Goal: Navigation & Orientation: Find specific page/section

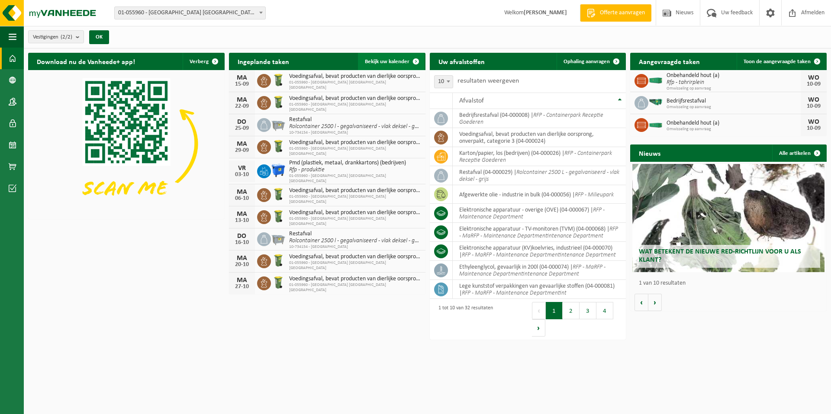
click at [398, 58] on link "Bekijk uw kalender" at bounding box center [391, 61] width 67 height 17
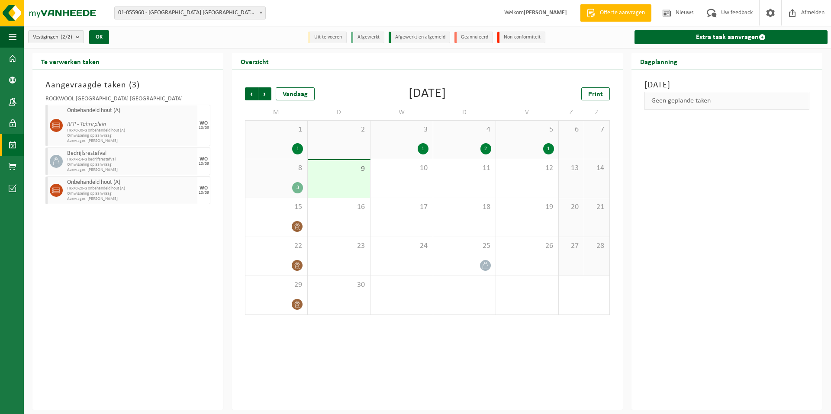
click at [277, 172] on span "8" at bounding box center [276, 169] width 53 height 10
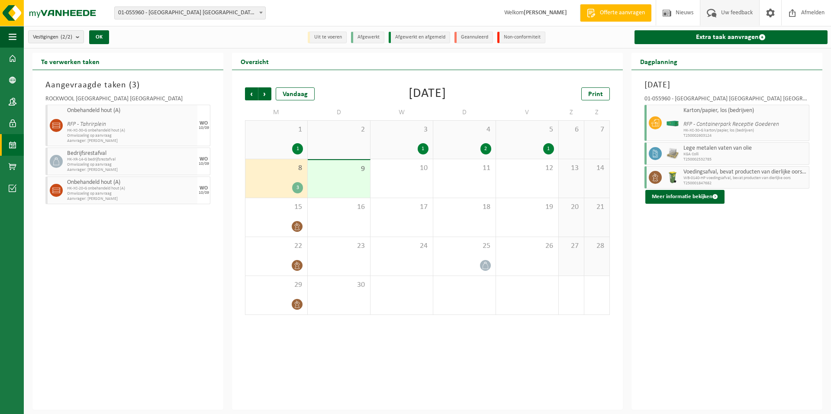
click at [746, 10] on span "Uw feedback" at bounding box center [737, 13] width 36 height 26
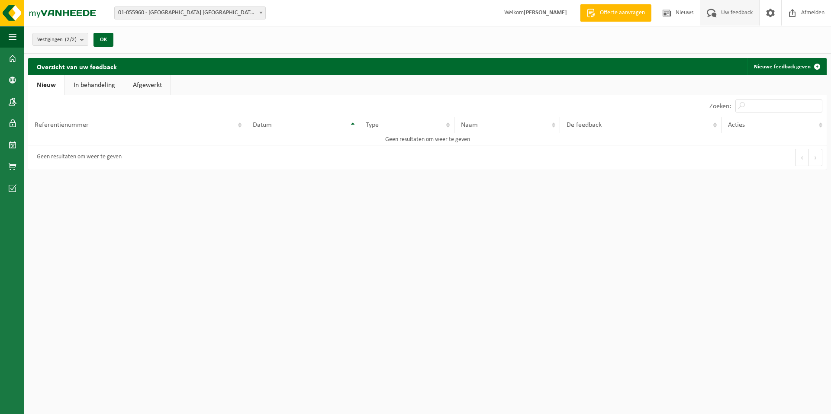
click at [110, 87] on link "In behandeling" at bounding box center [94, 85] width 59 height 20
click at [153, 78] on link "Afgewerkt" at bounding box center [148, 85] width 46 height 20
click at [42, 86] on link "Nieuw" at bounding box center [45, 85] width 35 height 20
click at [238, 125] on th "Referentienummer" at bounding box center [137, 125] width 218 height 16
click at [239, 128] on th "Referentienummer" at bounding box center [137, 125] width 218 height 16
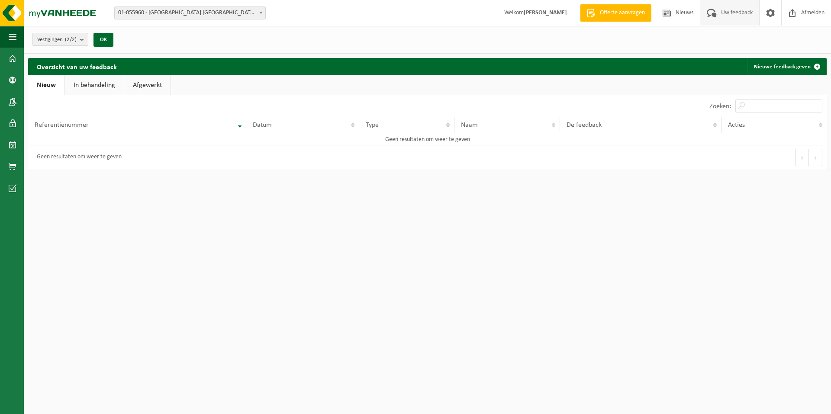
click at [48, 38] on span "Vestigingen (2/2)" at bounding box center [56, 39] width 39 height 13
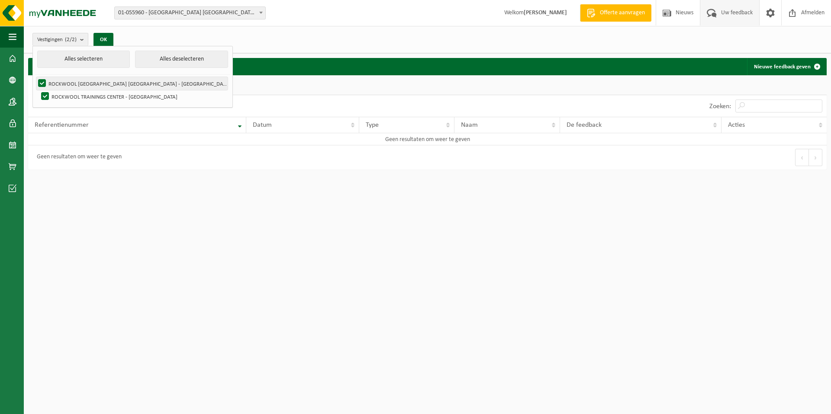
click at [70, 81] on label "ROCKWOOL [GEOGRAPHIC_DATA] [GEOGRAPHIC_DATA] - [GEOGRAPHIC_DATA]" at bounding box center [131, 83] width 191 height 13
click at [35, 77] on input "ROCKWOOL [GEOGRAPHIC_DATA] [GEOGRAPHIC_DATA] - [GEOGRAPHIC_DATA]" at bounding box center [35, 77] width 0 height 0
click at [42, 80] on label "ROCKWOOL [GEOGRAPHIC_DATA] [GEOGRAPHIC_DATA] - [GEOGRAPHIC_DATA]" at bounding box center [131, 83] width 191 height 13
click at [35, 77] on input "ROCKWOOL [GEOGRAPHIC_DATA] [GEOGRAPHIC_DATA] - [GEOGRAPHIC_DATA]" at bounding box center [35, 77] width 0 height 0
checkbox input "true"
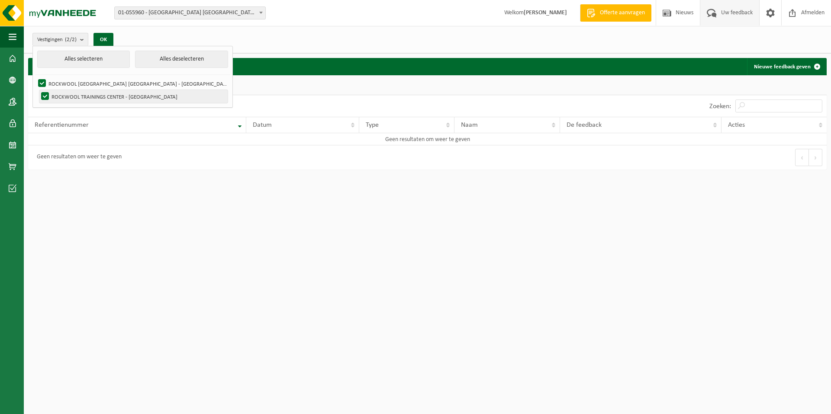
click at [45, 94] on label "ROCKWOOL TRAININGS CENTER - [GEOGRAPHIC_DATA]" at bounding box center [133, 96] width 188 height 13
click at [38, 90] on input "ROCKWOOL TRAININGS CENTER - WIJNEGEM" at bounding box center [38, 90] width 0 height 0
click at [100, 41] on button "OK" at bounding box center [103, 40] width 20 height 14
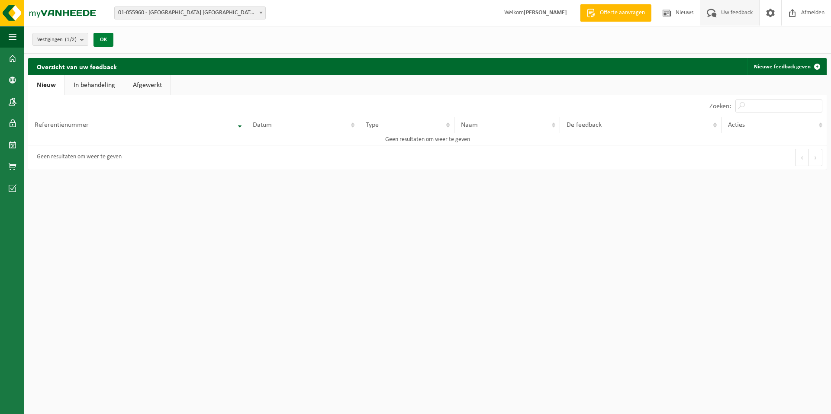
click at [110, 36] on button "OK" at bounding box center [103, 40] width 20 height 14
click at [85, 40] on b "submit" at bounding box center [84, 39] width 8 height 12
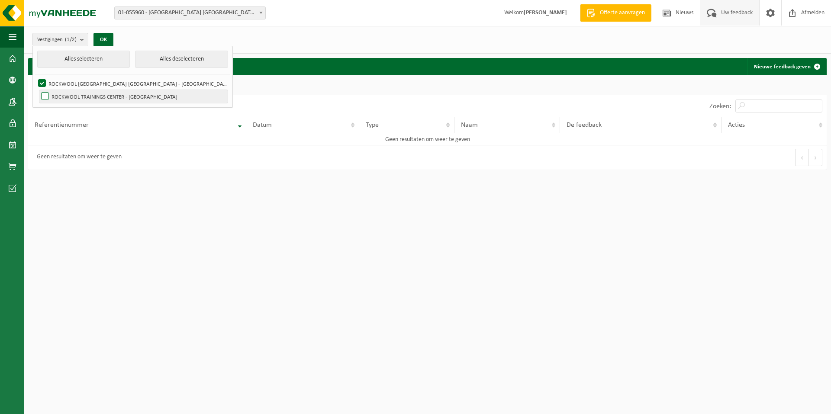
click at [45, 94] on label "ROCKWOOL TRAININGS CENTER - [GEOGRAPHIC_DATA]" at bounding box center [133, 96] width 188 height 13
click at [38, 90] on input "ROCKWOOL TRAININGS CENTER - [GEOGRAPHIC_DATA]" at bounding box center [38, 90] width 0 height 0
checkbox input "true"
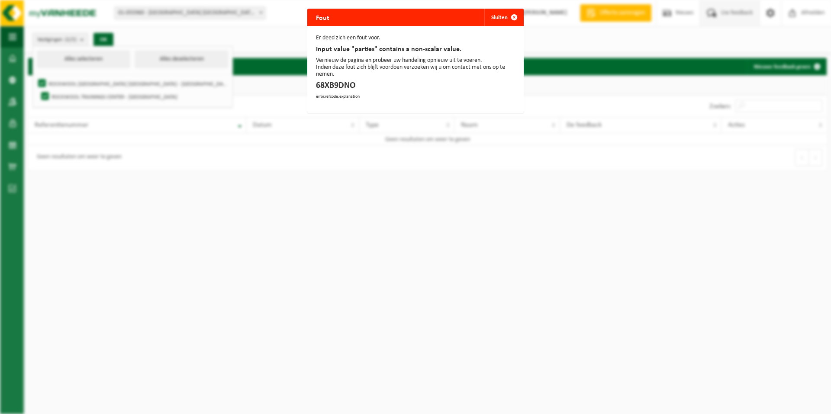
click at [105, 37] on div "Fout Sluiten Er deed zich een fout voor. Input value "parties" contains a non-s…" at bounding box center [415, 207] width 831 height 414
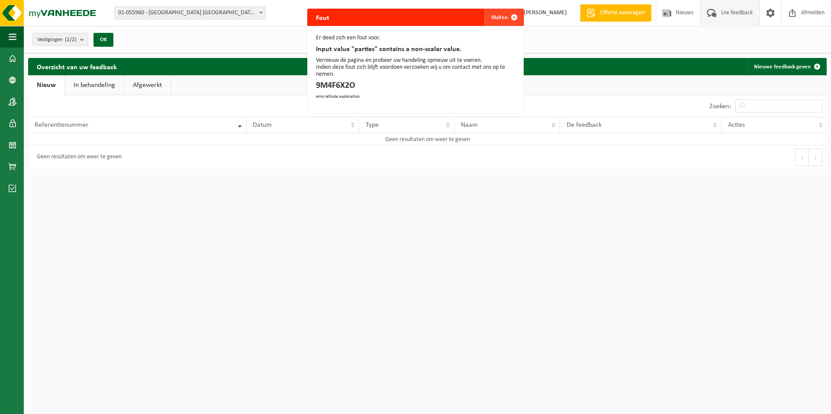
click at [512, 16] on span "button" at bounding box center [513, 17] width 17 height 17
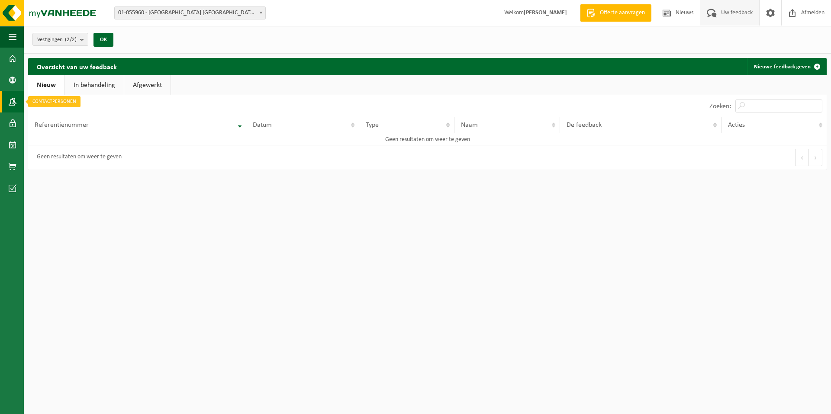
click at [11, 103] on span at bounding box center [13, 102] width 8 height 22
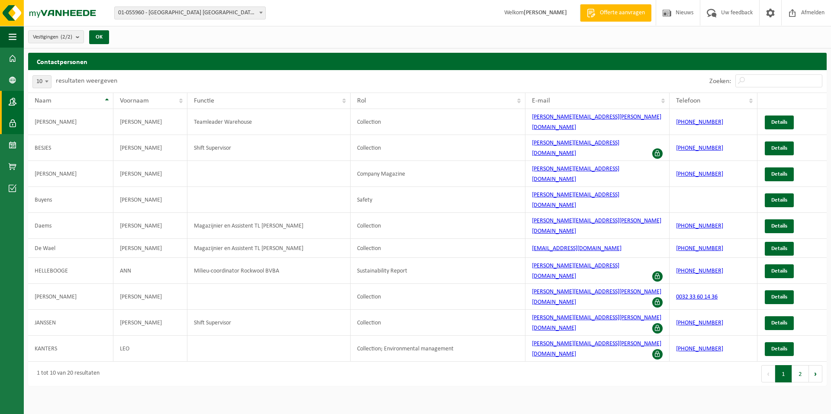
click at [12, 122] on span at bounding box center [13, 124] width 8 height 22
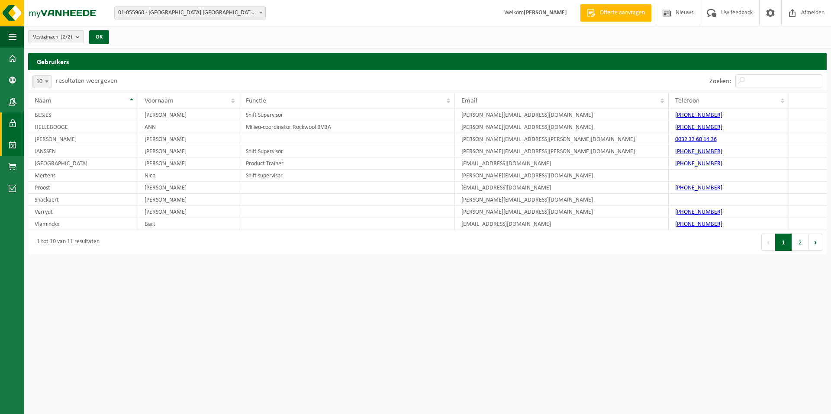
click at [12, 141] on span at bounding box center [13, 145] width 8 height 22
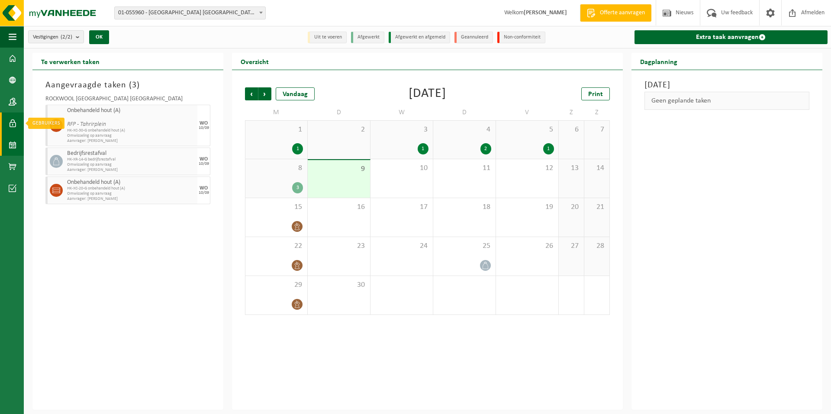
click at [17, 124] on link "Gebruikers" at bounding box center [12, 124] width 24 height 22
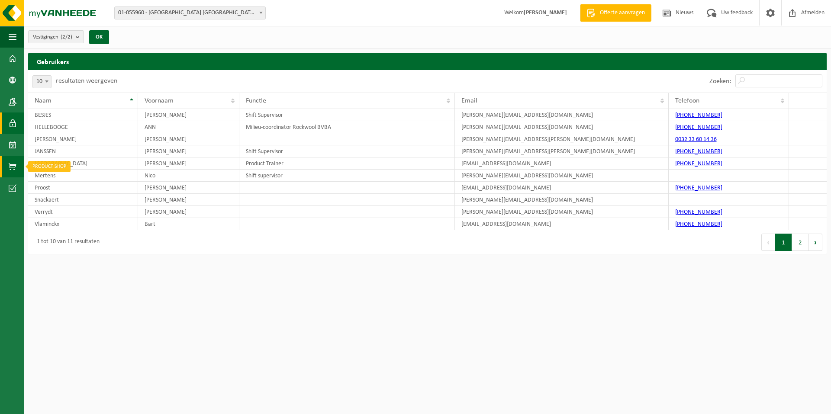
click at [17, 164] on link "Product Shop" at bounding box center [12, 167] width 24 height 22
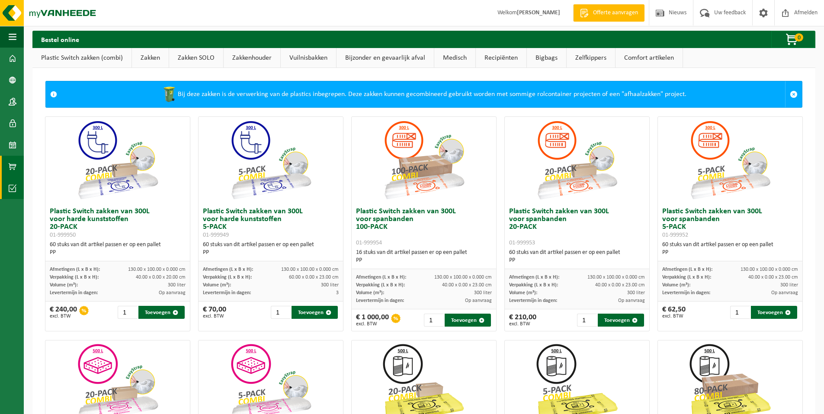
click at [13, 185] on span at bounding box center [13, 188] width 8 height 22
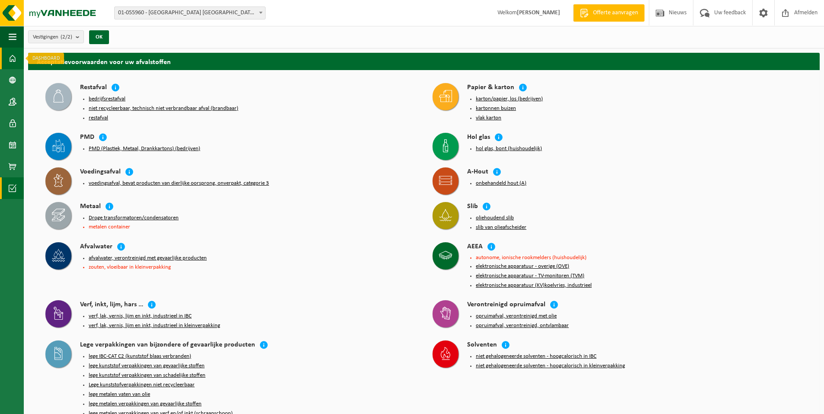
click at [10, 59] on span at bounding box center [13, 59] width 8 height 22
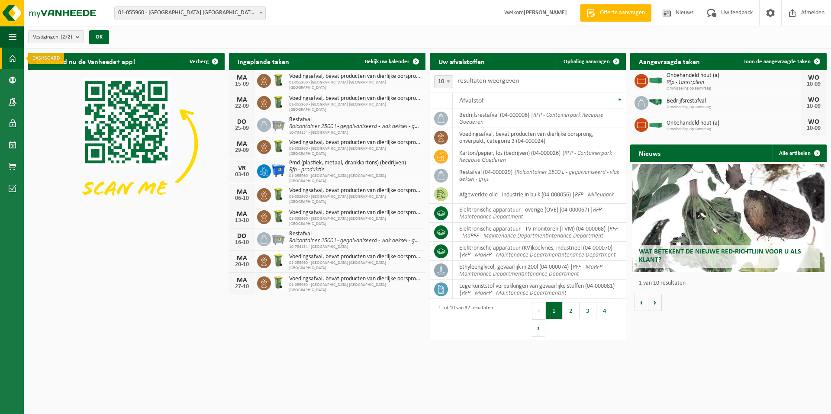
click at [10, 58] on span at bounding box center [13, 59] width 8 height 22
click at [768, 10] on span at bounding box center [770, 13] width 13 height 26
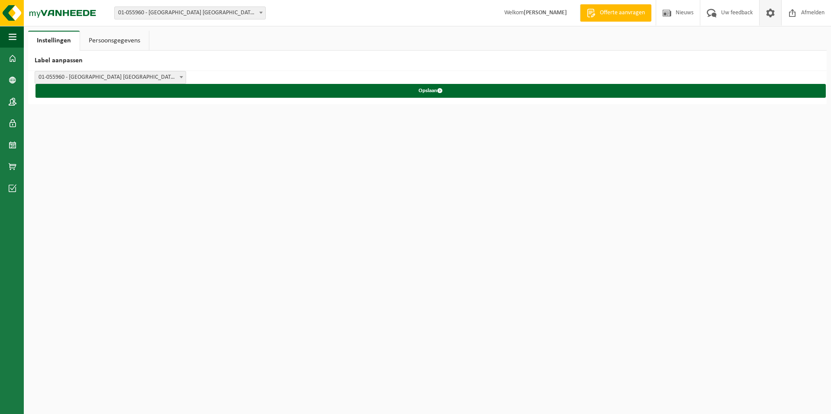
click at [133, 45] on link "Persoonsgegevens" at bounding box center [114, 41] width 69 height 20
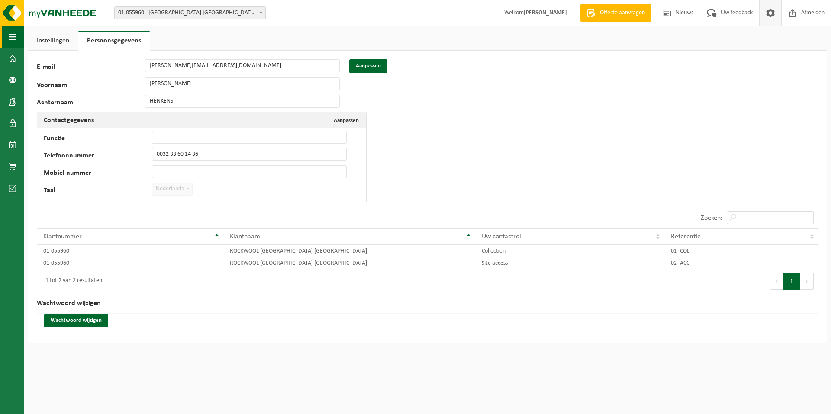
click at [16, 36] on span "button" at bounding box center [13, 37] width 8 height 22
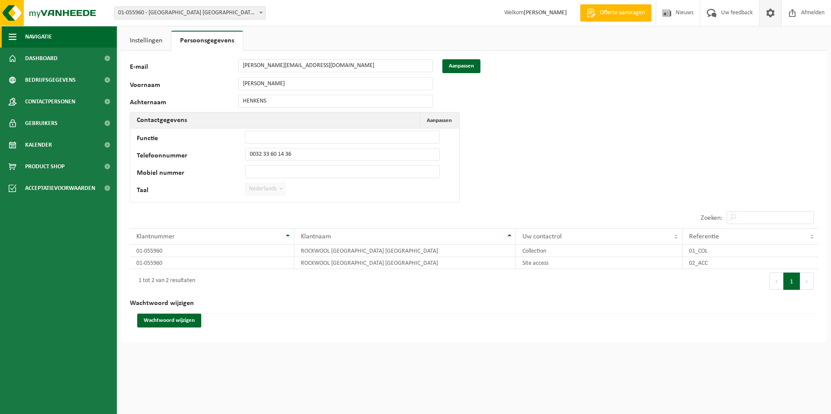
click at [12, 38] on span "button" at bounding box center [13, 37] width 8 height 22
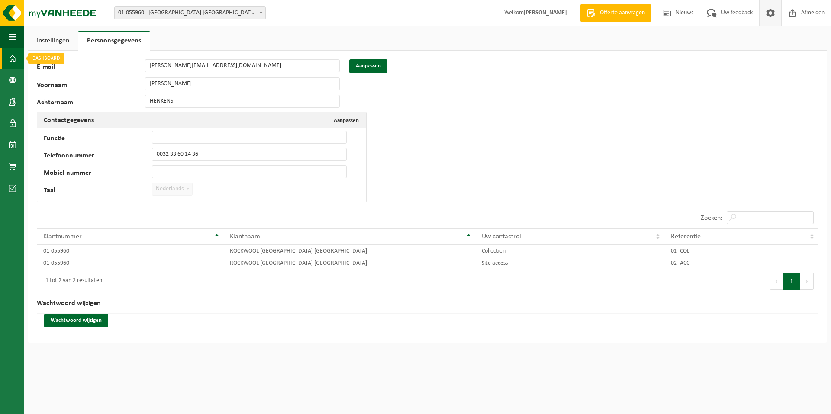
click at [10, 55] on span at bounding box center [13, 59] width 8 height 22
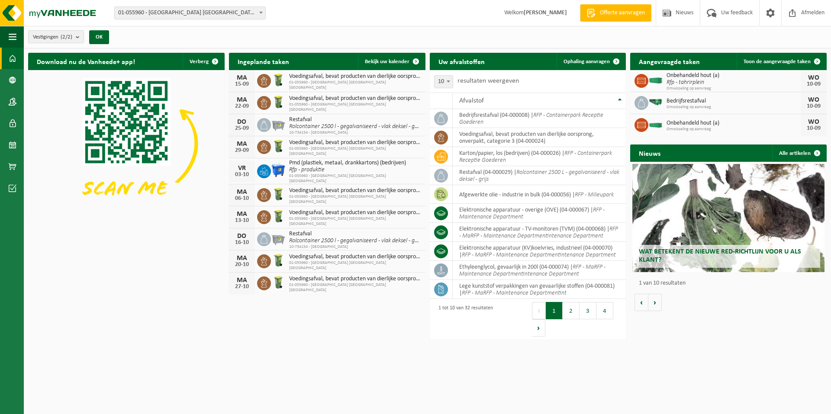
click at [616, 14] on span "Offerte aanvragen" at bounding box center [622, 13] width 49 height 9
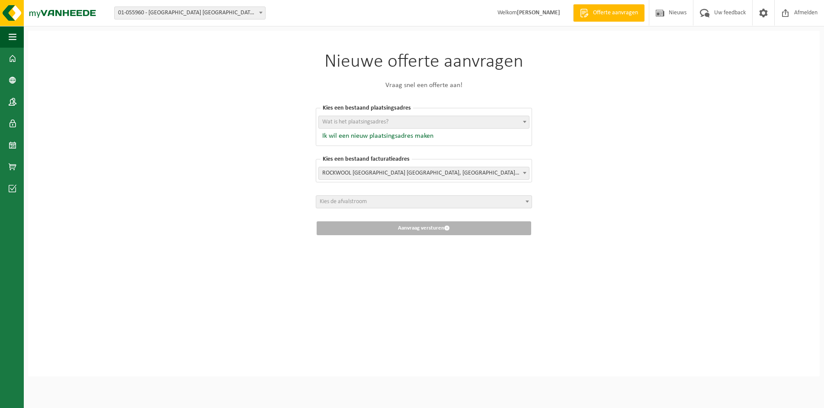
scroll to position [3, 0]
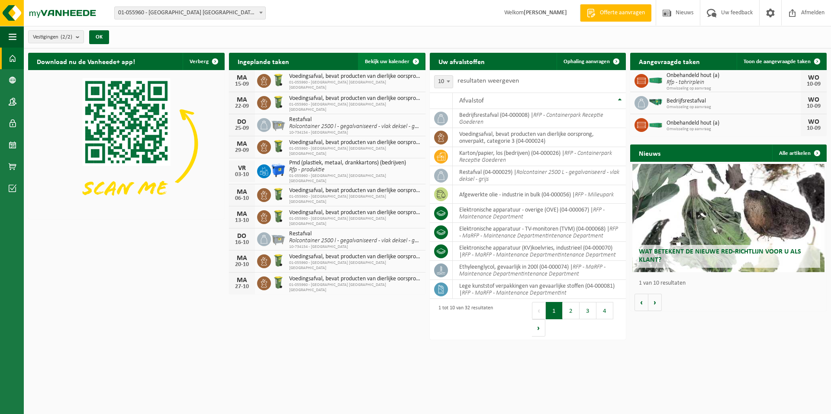
click at [395, 59] on span "Bekijk uw kalender" at bounding box center [387, 62] width 45 height 6
click at [393, 59] on span "Bekijk uw kalender" at bounding box center [387, 62] width 45 height 6
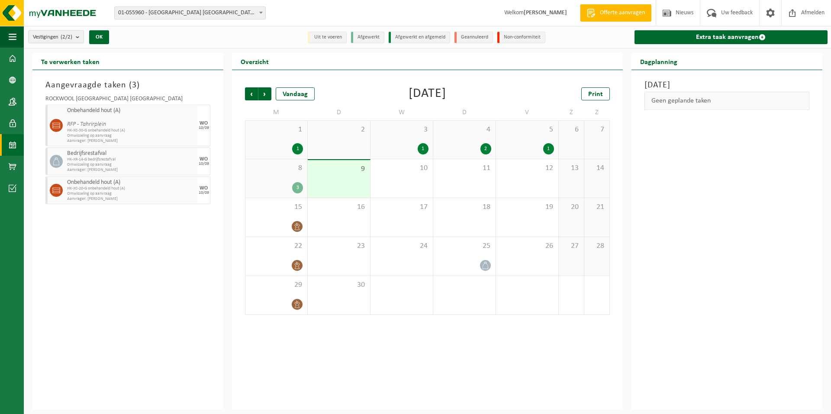
click at [269, 179] on div "8 3" at bounding box center [276, 178] width 62 height 39
